Goal: Transaction & Acquisition: Subscribe to service/newsletter

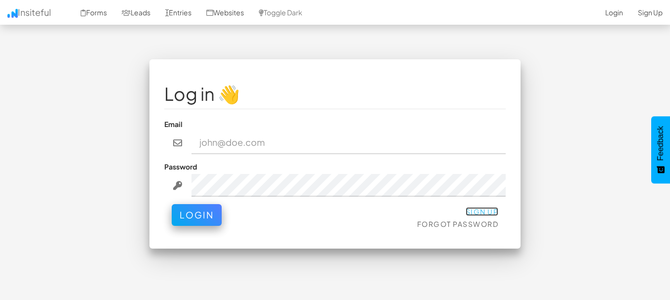
click at [487, 213] on link "Sign Up" at bounding box center [482, 211] width 33 height 9
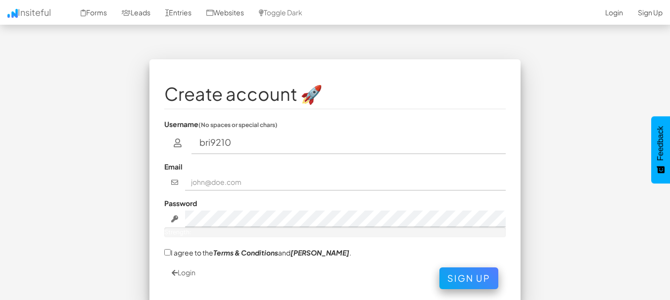
type input "bri9210"
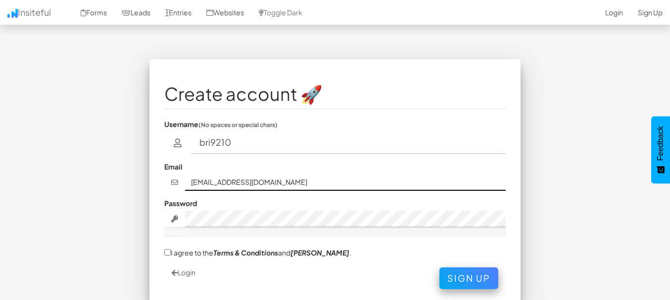
type input "bri9210@gmail.com"
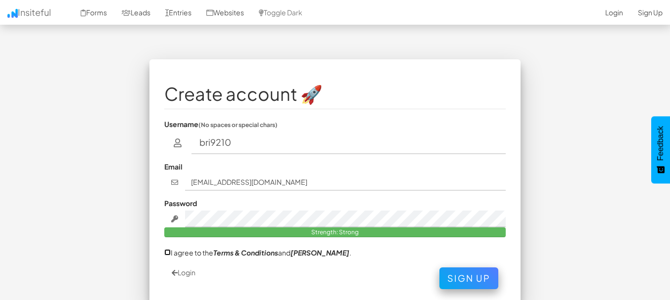
click at [169, 254] on input "I agree to the Terms & Conditions and EULA ." at bounding box center [167, 252] width 6 height 6
checkbox input "true"
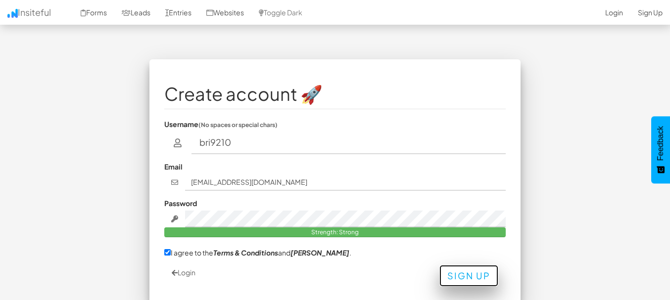
click at [460, 272] on button "Sign Up" at bounding box center [468, 276] width 59 height 22
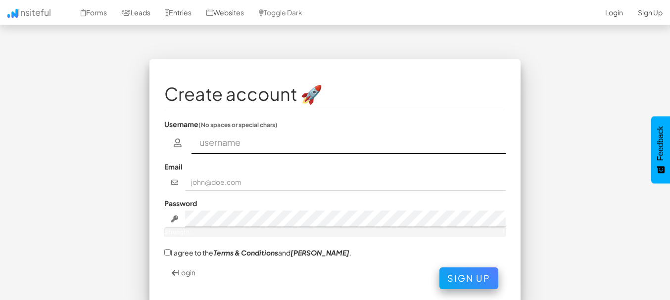
scroll to position [0, 0]
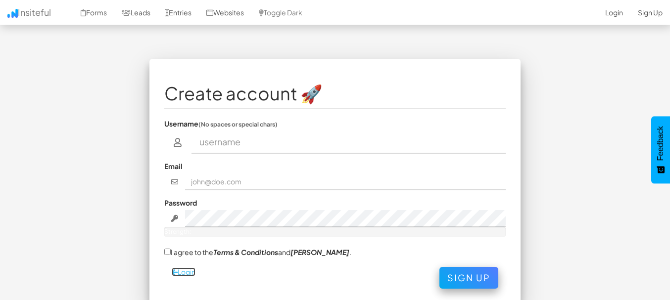
click at [191, 273] on link "Login" at bounding box center [184, 272] width 24 height 9
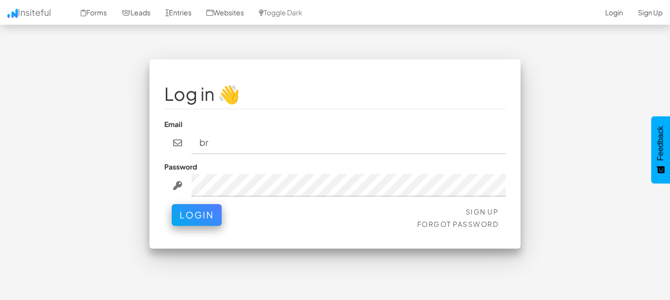
type input "[EMAIL_ADDRESS][DOMAIN_NAME]"
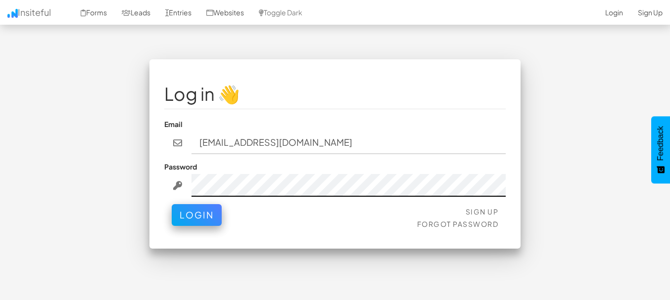
click at [172, 204] on button "Login" at bounding box center [197, 215] width 50 height 22
